Goal: Contribute content: Add original content to the website for others to see

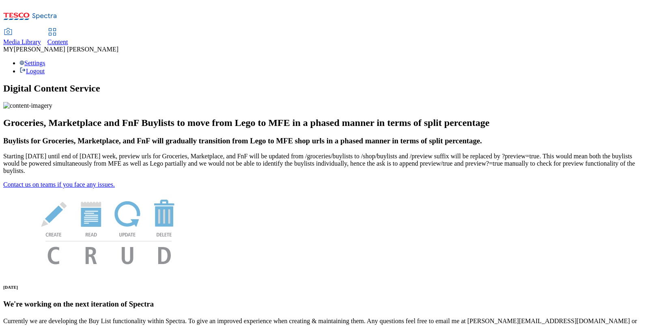
click at [68, 39] on span "Content" at bounding box center [57, 42] width 21 height 7
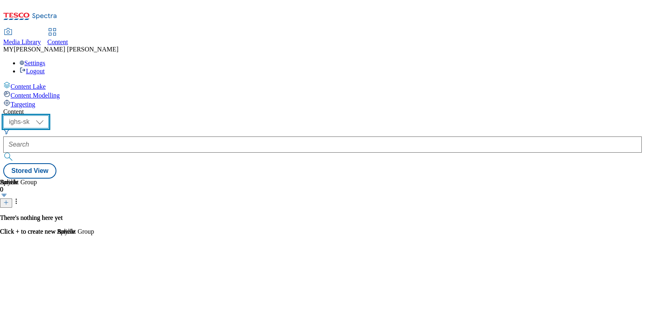
click at [49, 116] on select "ighs-cz ighs-hu ighs-sk" at bounding box center [25, 122] width 45 height 13
select select "ighs-hu"
click at [49, 116] on select "ighs-cz ighs-hu ighs-sk" at bounding box center [25, 122] width 45 height 13
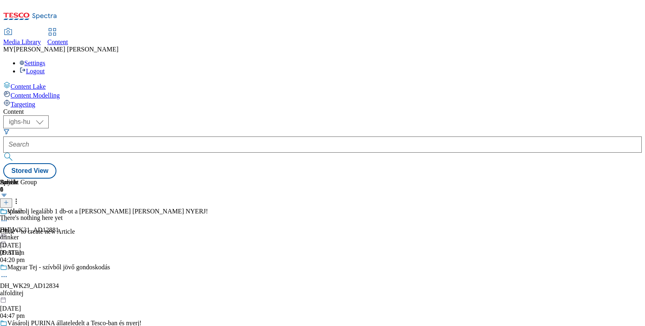
click at [9, 200] on icon at bounding box center [6, 203] width 6 height 6
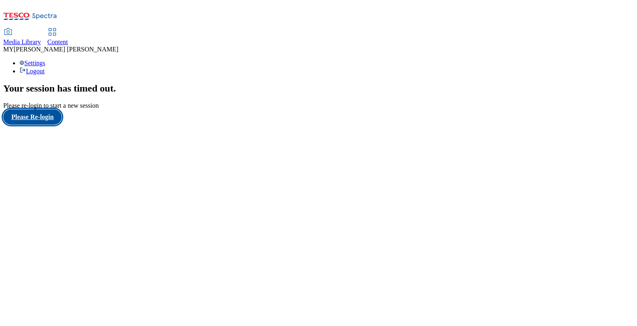
click at [46, 125] on button "Please Re-login" at bounding box center [32, 116] width 58 height 15
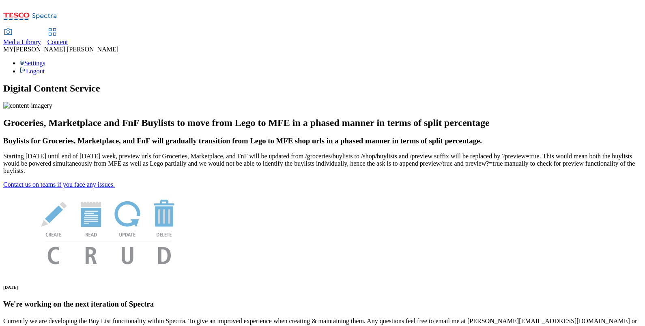
click at [68, 29] on link "Content" at bounding box center [57, 37] width 21 height 17
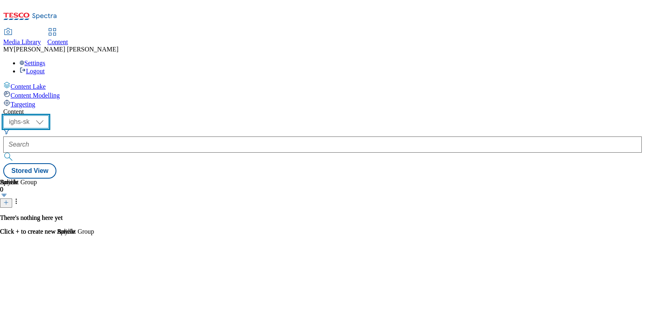
click at [49, 116] on select "ighs-cz ighs-hu ighs-sk" at bounding box center [25, 122] width 45 height 13
select select "ighs-hu"
click at [49, 116] on select "ighs-cz ighs-hu ighs-sk" at bounding box center [25, 122] width 45 height 13
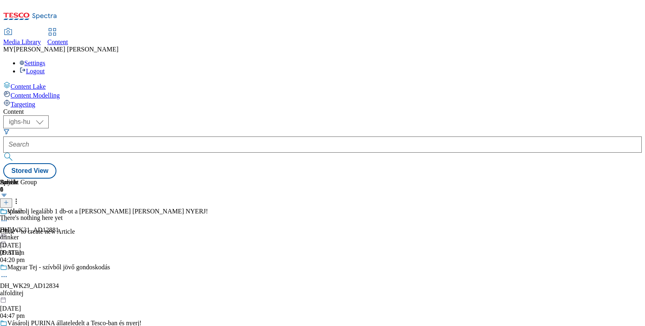
click at [9, 200] on icon at bounding box center [6, 203] width 6 height 6
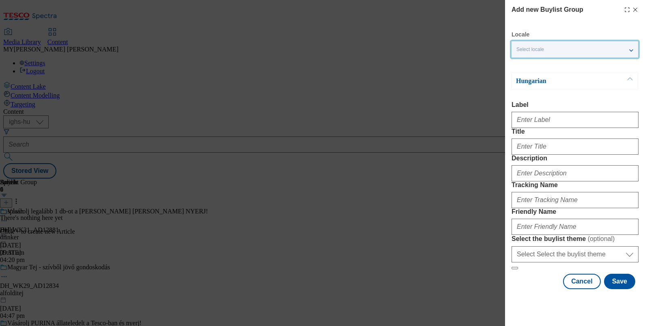
click at [576, 48] on div "Select locale" at bounding box center [574, 49] width 126 height 16
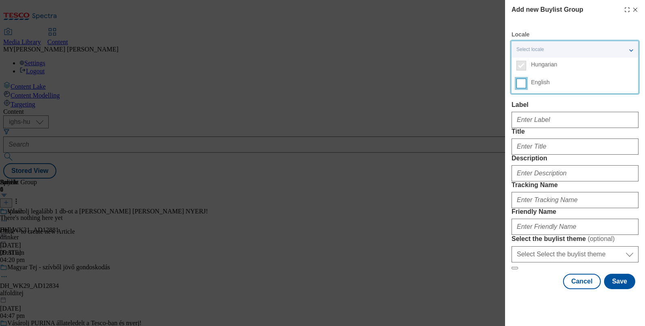
click at [522, 85] on input "English" at bounding box center [521, 84] width 10 height 10
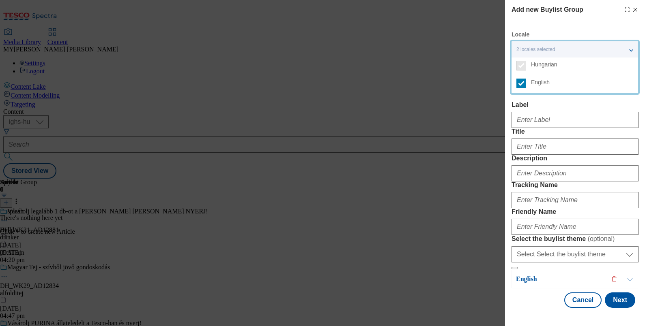
click at [596, 106] on label "Label" at bounding box center [574, 104] width 127 height 7
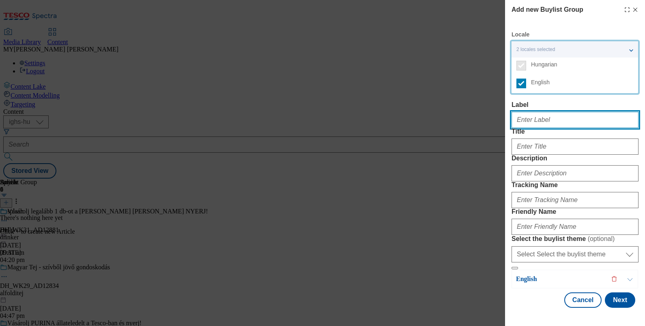
click at [596, 112] on input "Label" at bounding box center [574, 120] width 127 height 16
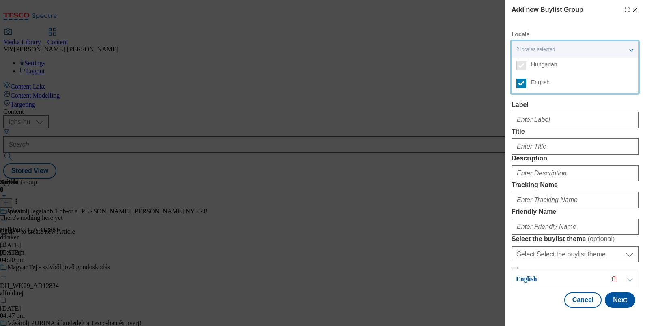
click at [596, 106] on label "Label" at bounding box center [574, 104] width 127 height 7
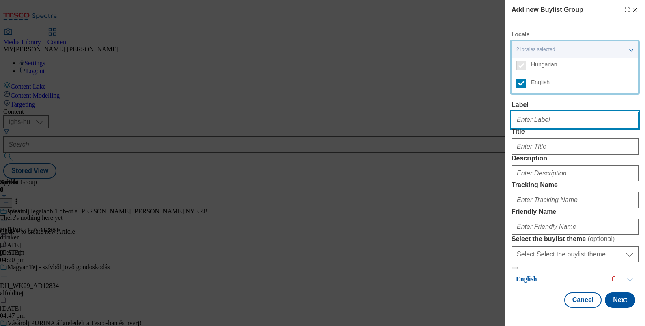
click at [596, 112] on input "Label" at bounding box center [574, 120] width 127 height 16
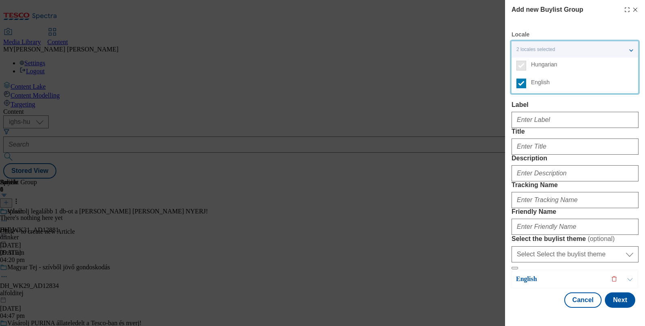
click at [596, 106] on label "Label" at bounding box center [574, 104] width 127 height 7
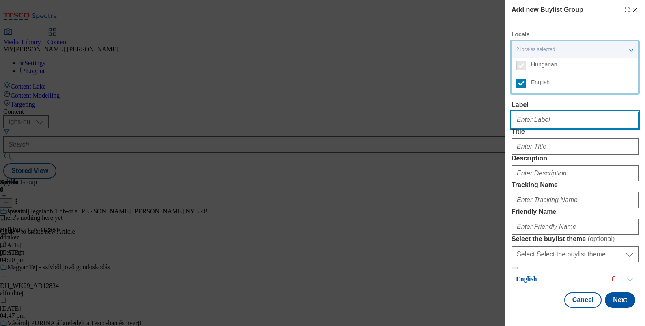
click at [596, 112] on input "Label" at bounding box center [574, 120] width 127 height 16
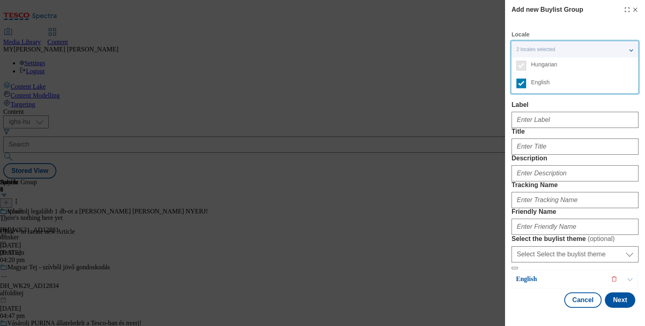
click at [628, 47] on div "2 locales selected" at bounding box center [574, 49] width 126 height 16
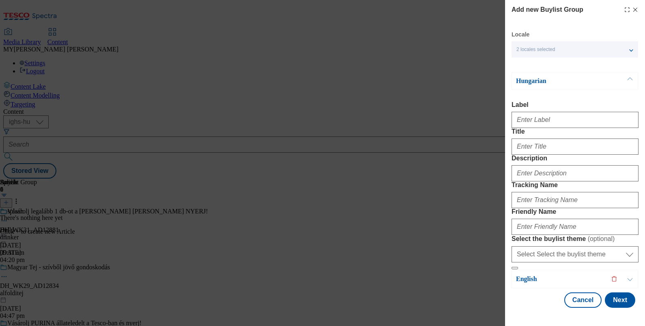
click at [627, 79] on button "Modal" at bounding box center [629, 81] width 15 height 17
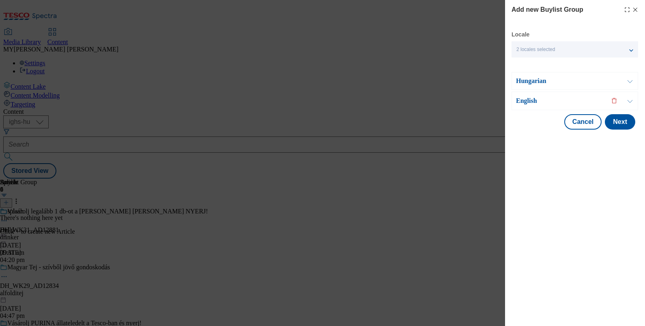
click at [627, 79] on button "Modal" at bounding box center [629, 81] width 15 height 17
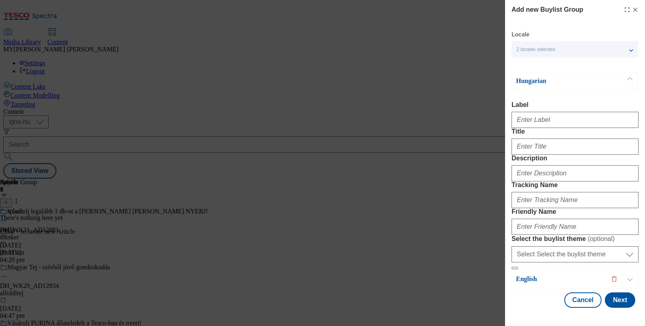
click at [627, 79] on button "Modal" at bounding box center [629, 81] width 15 height 17
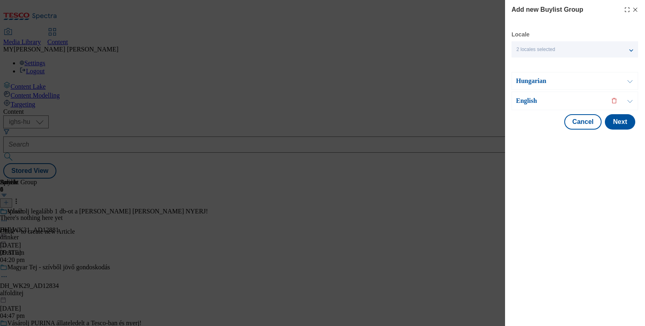
click at [630, 99] on button "Modal" at bounding box center [629, 101] width 15 height 18
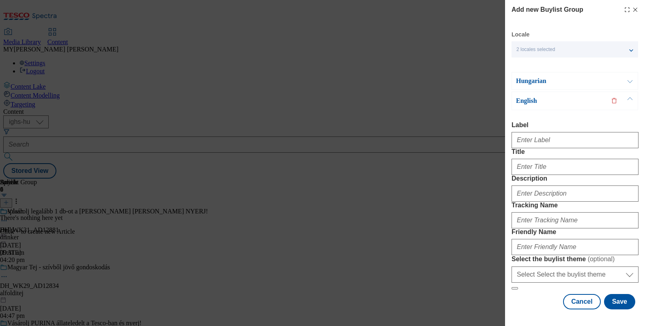
click at [632, 8] on icon "Modal" at bounding box center [635, 9] width 6 height 6
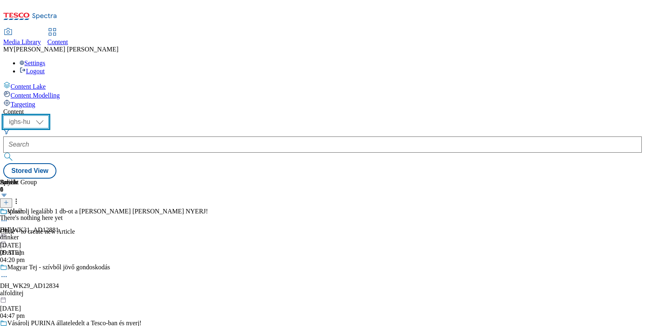
click at [49, 116] on select "ighs-cz ighs-hu ighs-sk" at bounding box center [25, 122] width 45 height 13
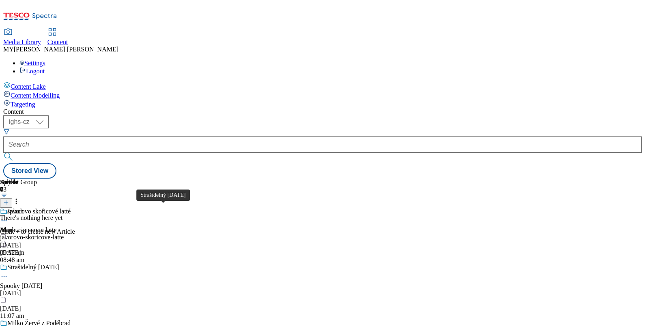
click at [59, 264] on div "Strašidelný Halloween" at bounding box center [33, 267] width 52 height 7
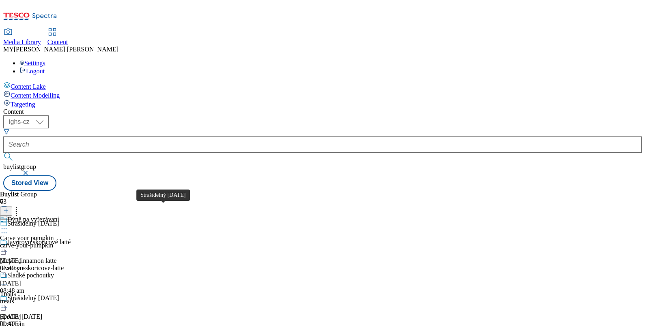
click at [59, 295] on div "Strašidelný Halloween" at bounding box center [33, 298] width 52 height 7
click at [146, 321] on div "halloween" at bounding box center [77, 324] width 154 height 7
click at [8, 304] on icon at bounding box center [4, 308] width 8 height 8
click at [38, 320] on button "Edit" at bounding box center [26, 324] width 21 height 9
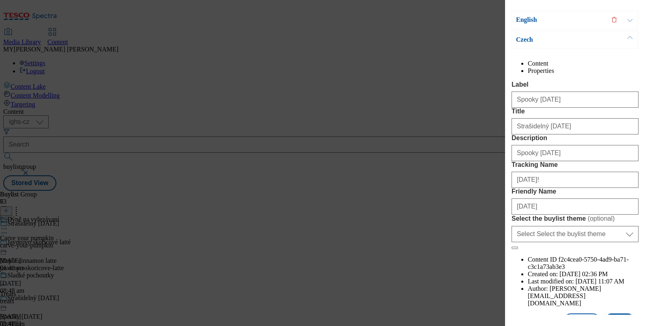
scroll to position [55, 0]
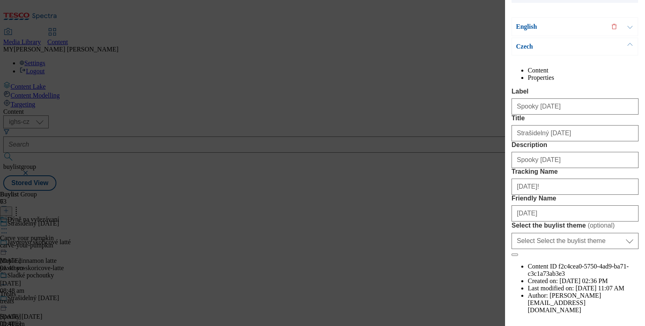
click at [572, 33] on div "English" at bounding box center [574, 26] width 126 height 19
click at [572, 21] on div "English" at bounding box center [574, 26] width 126 height 19
click at [629, 26] on button "Modal" at bounding box center [629, 27] width 15 height 18
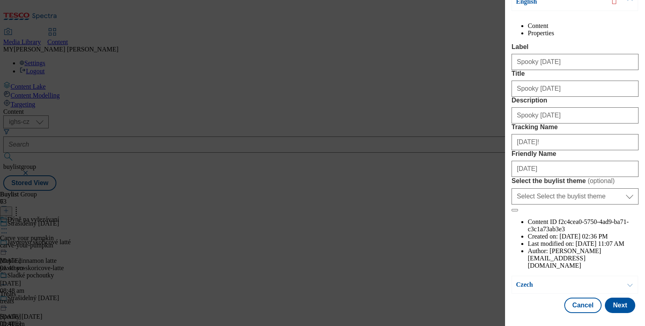
scroll to position [0, 0]
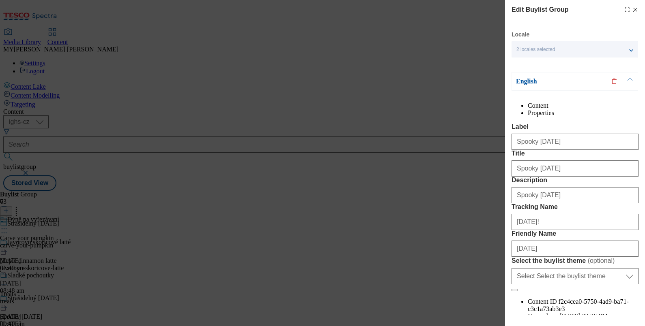
click at [632, 6] on icon "Modal" at bounding box center [635, 9] width 6 height 6
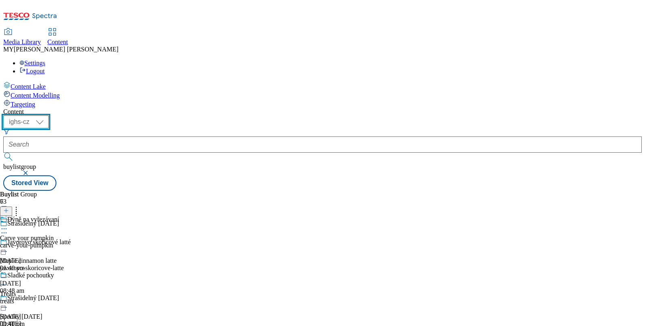
click at [49, 116] on select "ighs-cz ighs-hu ighs-sk" at bounding box center [25, 122] width 45 height 13
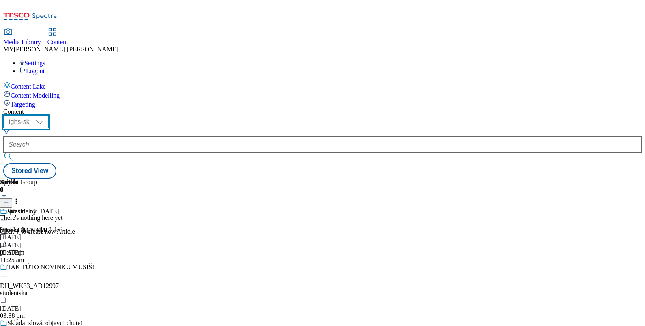
click at [49, 116] on select "ighs-cz ighs-hu ighs-sk" at bounding box center [25, 122] width 45 height 13
select select "ighs-hu"
click at [49, 116] on select "ighs-cz ighs-hu ighs-sk" at bounding box center [25, 122] width 45 height 13
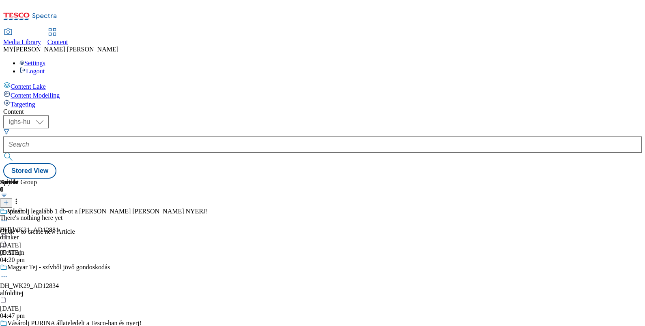
click at [9, 200] on icon at bounding box center [6, 203] width 6 height 6
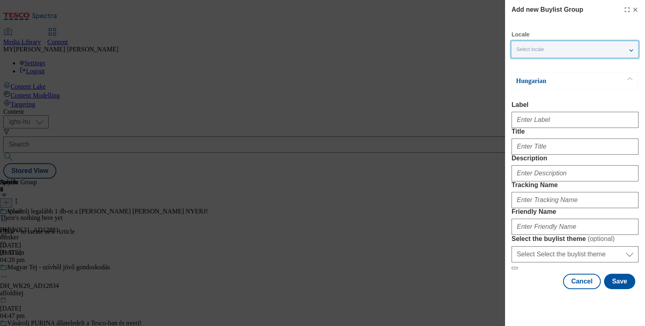
click at [561, 46] on div "Select locale" at bounding box center [574, 49] width 126 height 16
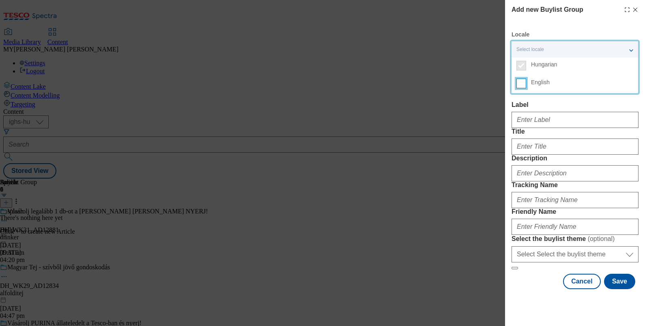
click at [520, 83] on input "English" at bounding box center [521, 84] width 10 height 10
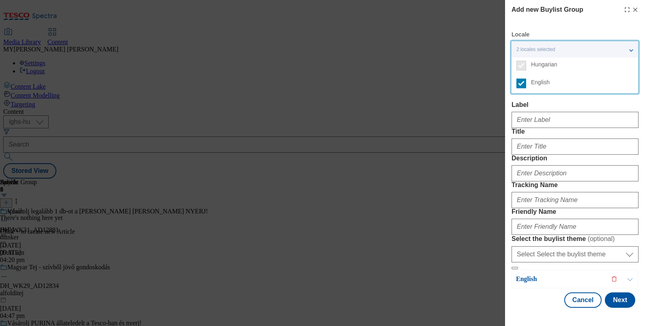
click at [557, 105] on label "Label" at bounding box center [574, 104] width 127 height 7
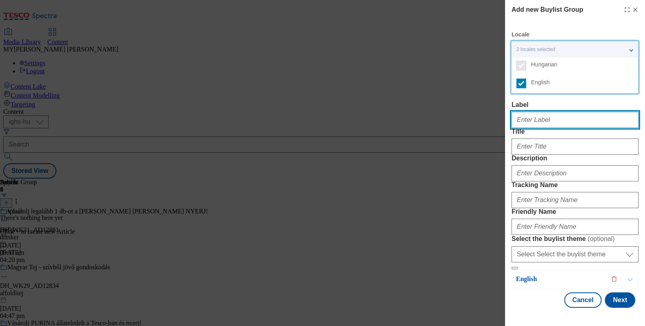
click at [557, 112] on input "Label" at bounding box center [574, 120] width 127 height 16
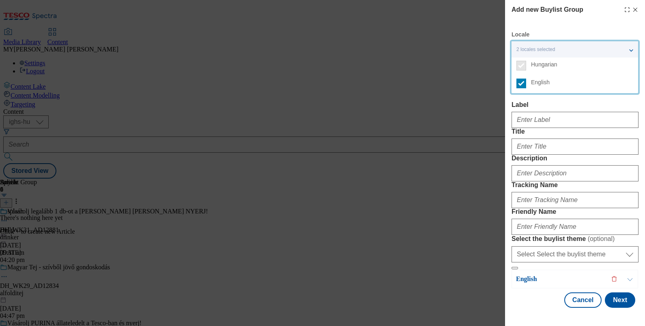
click at [603, 102] on label "Label" at bounding box center [574, 104] width 127 height 7
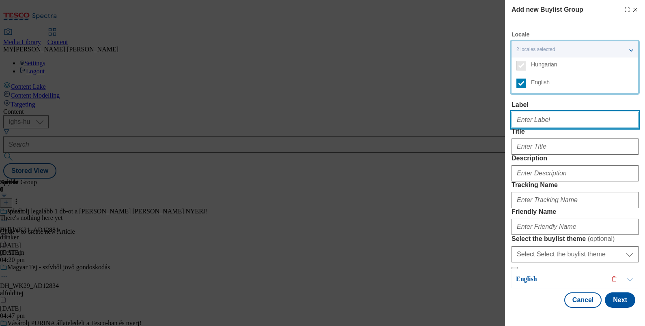
click at [603, 112] on input "Label" at bounding box center [574, 120] width 127 height 16
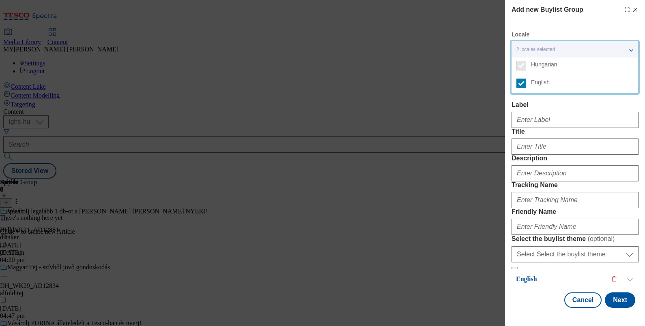
click at [629, 51] on div "2 locales selected" at bounding box center [574, 49] width 126 height 16
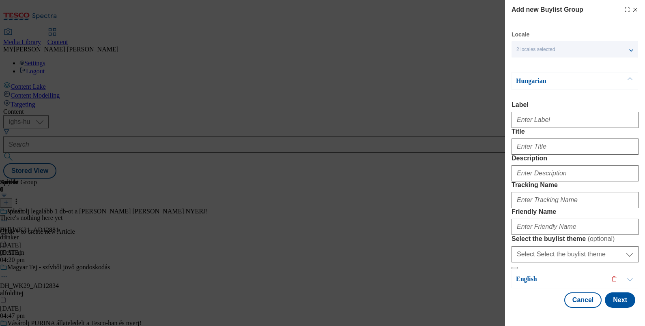
click at [628, 79] on button "Modal" at bounding box center [629, 81] width 15 height 17
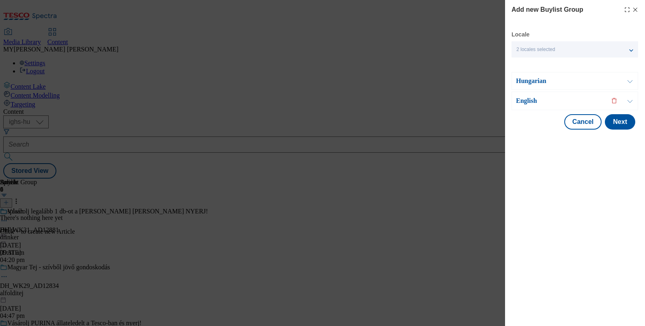
click at [628, 100] on button "Modal" at bounding box center [629, 101] width 15 height 18
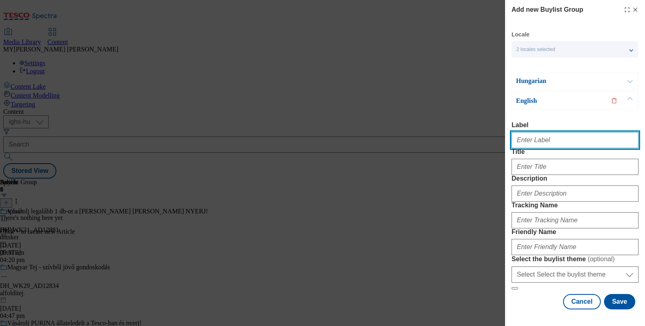
click at [540, 138] on input "Label" at bounding box center [574, 140] width 127 height 16
click at [545, 144] on input "Label" at bounding box center [574, 140] width 127 height 16
type input "Spooky Halloween"
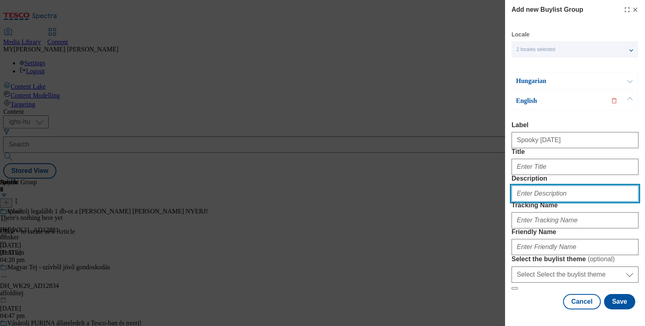
type input "Spooky Halloween"
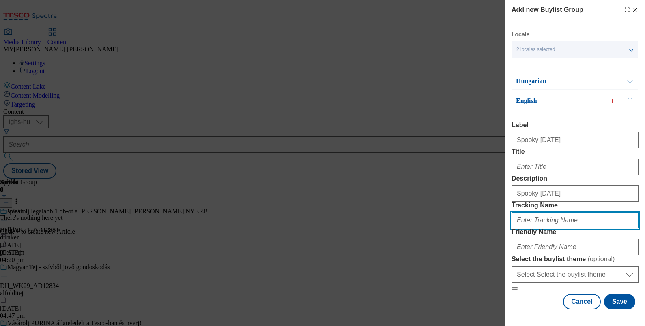
type input "Halloween!"
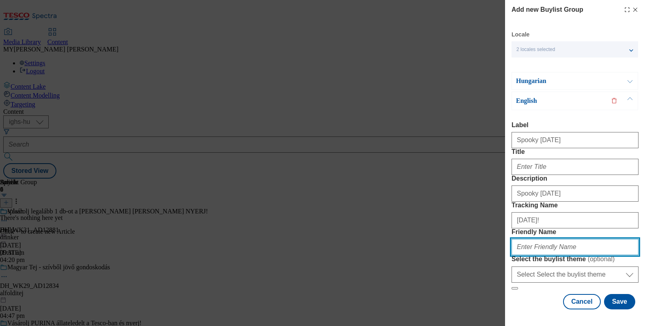
type input "halloween"
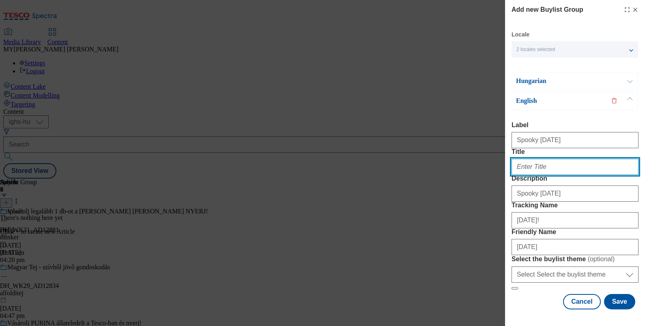
click at [532, 175] on input "Title" at bounding box center [574, 167] width 127 height 16
click at [534, 159] on input "Title" at bounding box center [574, 167] width 127 height 16
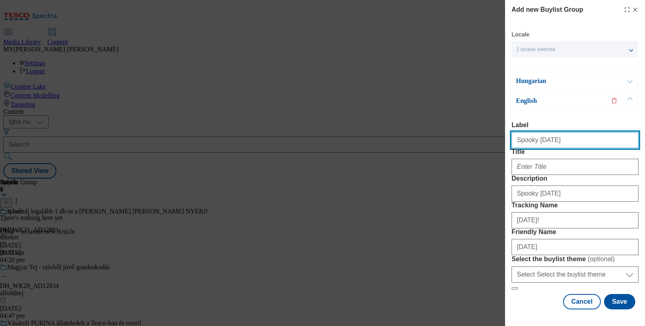
click at [561, 132] on input "Spooky Halloween" at bounding box center [574, 140] width 127 height 16
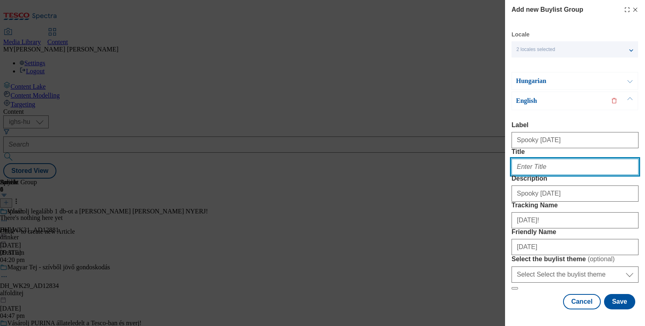
click at [539, 159] on input "Title" at bounding box center [574, 167] width 127 height 16
paste input "Spooky Halloween"
type input "Spooky Halloween"
click at [624, 83] on button "Modal" at bounding box center [629, 81] width 15 height 17
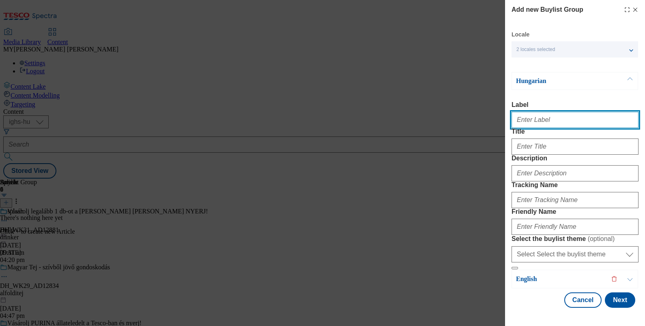
click at [543, 124] on input "Label" at bounding box center [574, 120] width 127 height 16
type input "Spooky Halloween"
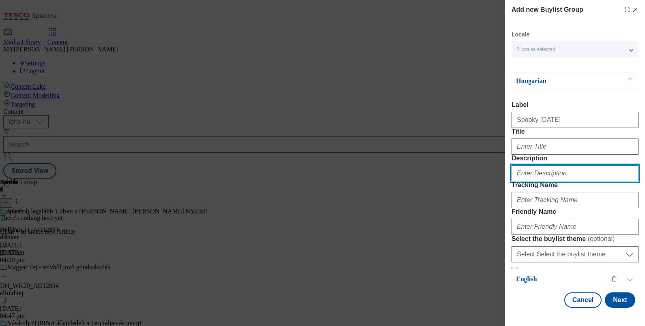
type input "Spooky Halloween"
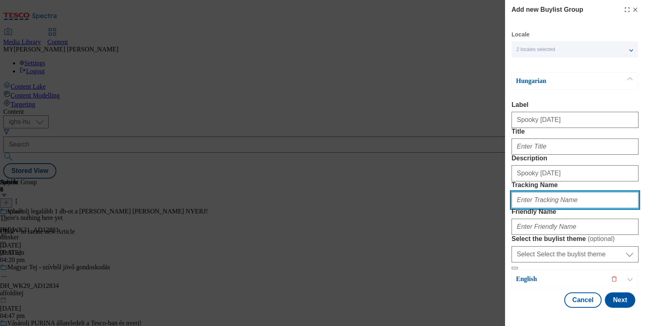
type input "Halloween!"
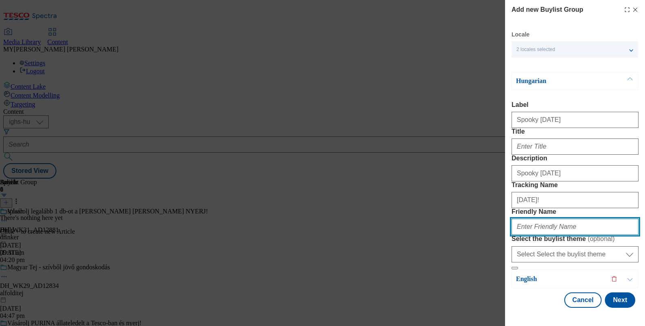
type input "halloween"
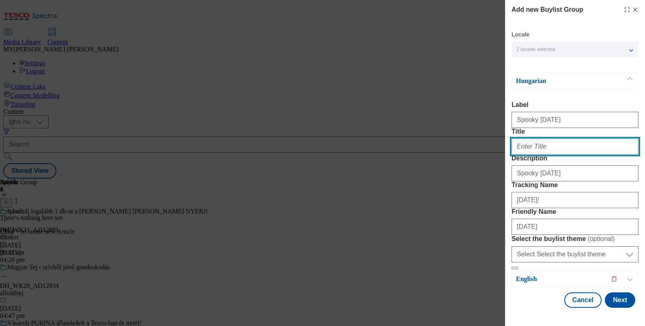
click at [535, 155] on input "Title" at bounding box center [574, 147] width 127 height 16
paste input "Kísérteties Halloween"
type input "Kísérteties Halloween"
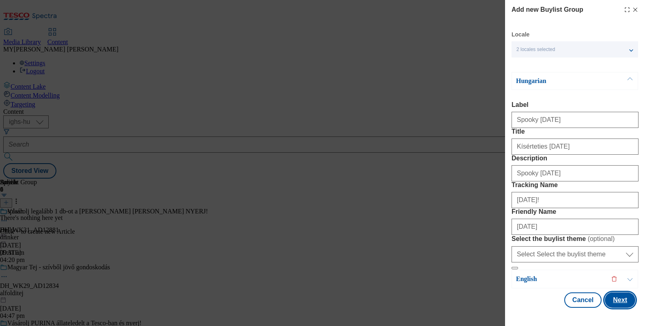
click at [616, 300] on button "Next" at bounding box center [619, 300] width 30 height 15
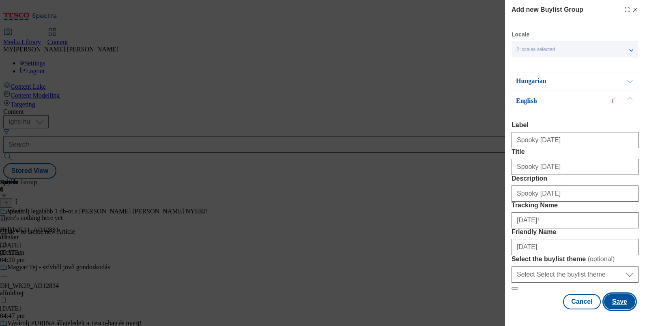
click at [616, 300] on button "Save" at bounding box center [619, 301] width 31 height 15
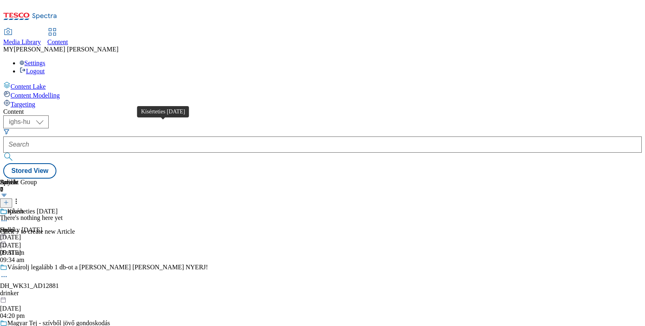
click at [58, 208] on div "Kísérteties Halloween" at bounding box center [32, 211] width 50 height 7
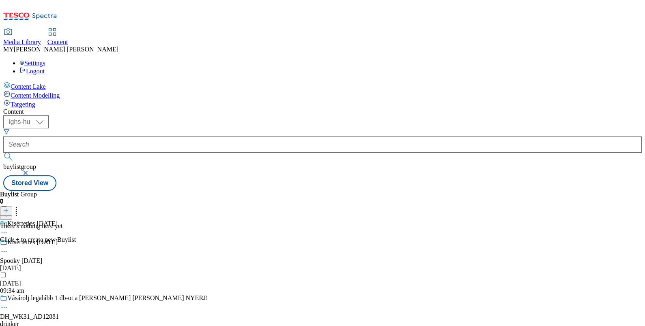
click at [9, 208] on icon at bounding box center [6, 211] width 6 height 6
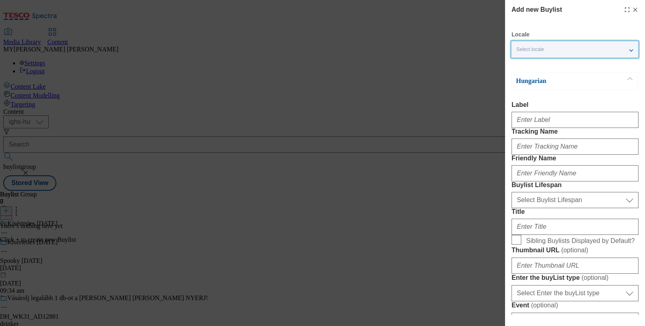
click at [527, 51] on span "Select locale" at bounding box center [530, 50] width 28 height 6
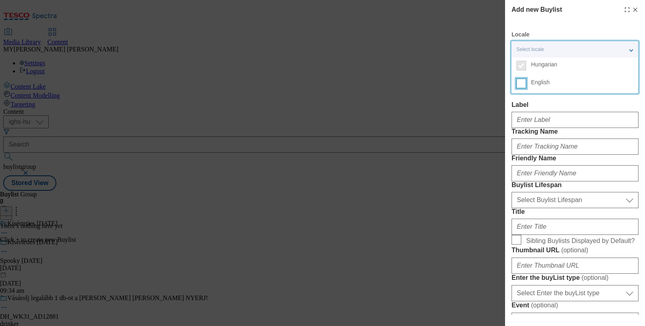
click at [520, 85] on input "English" at bounding box center [521, 84] width 10 height 10
